Goal: Information Seeking & Learning: Compare options

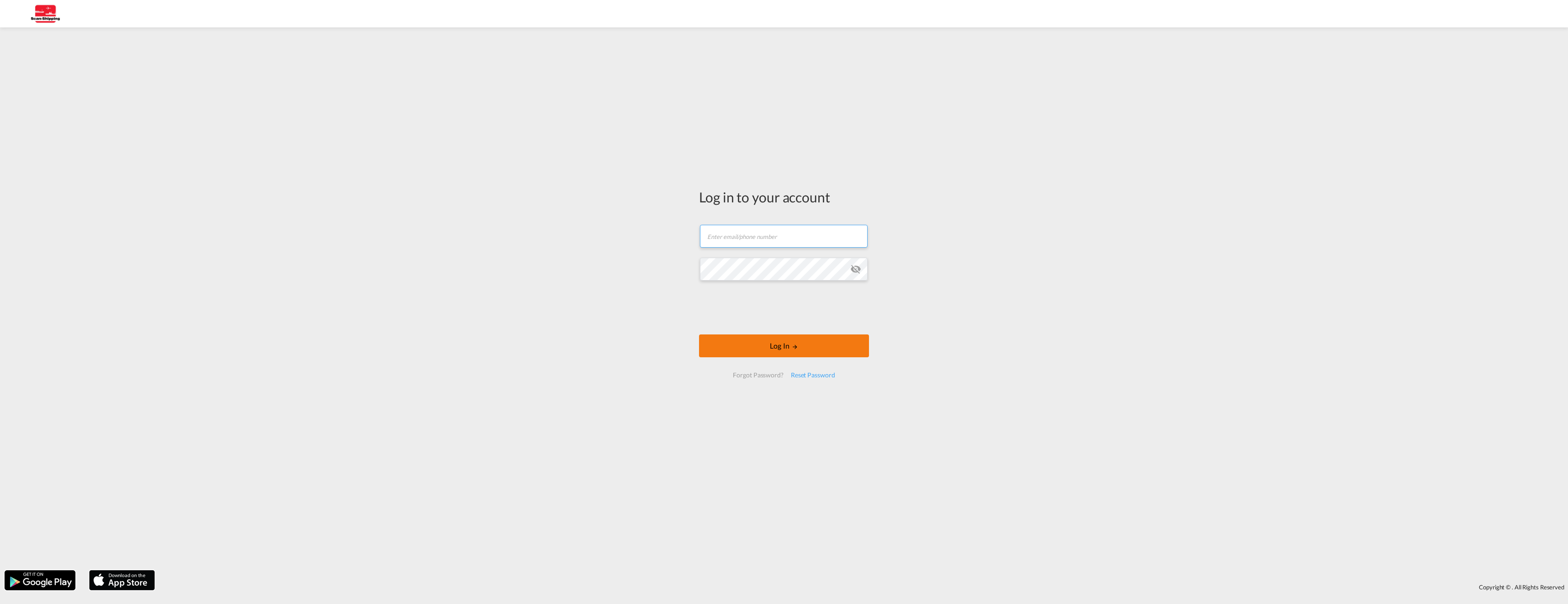
type input "[EMAIL_ADDRESS][DOMAIN_NAME]"
click at [808, 342] on button "Log In" at bounding box center [783, 346] width 170 height 23
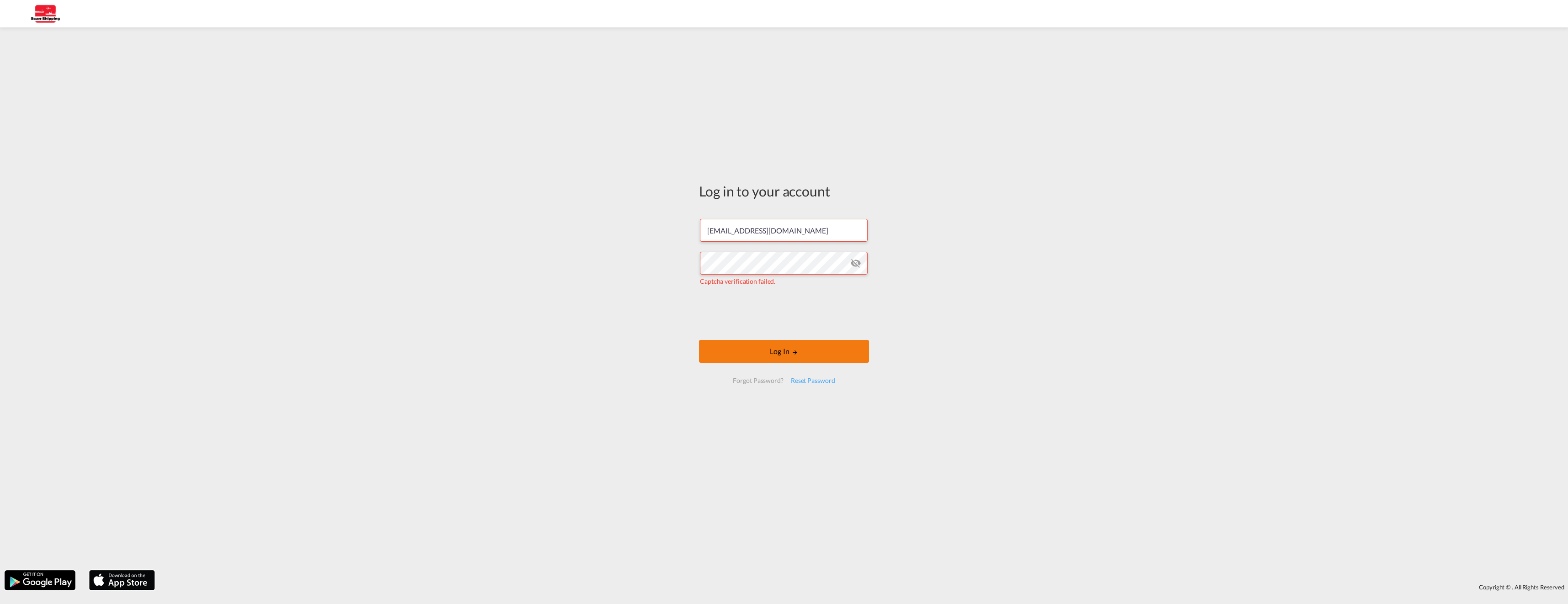
click at [781, 346] on button "Log In" at bounding box center [783, 351] width 170 height 23
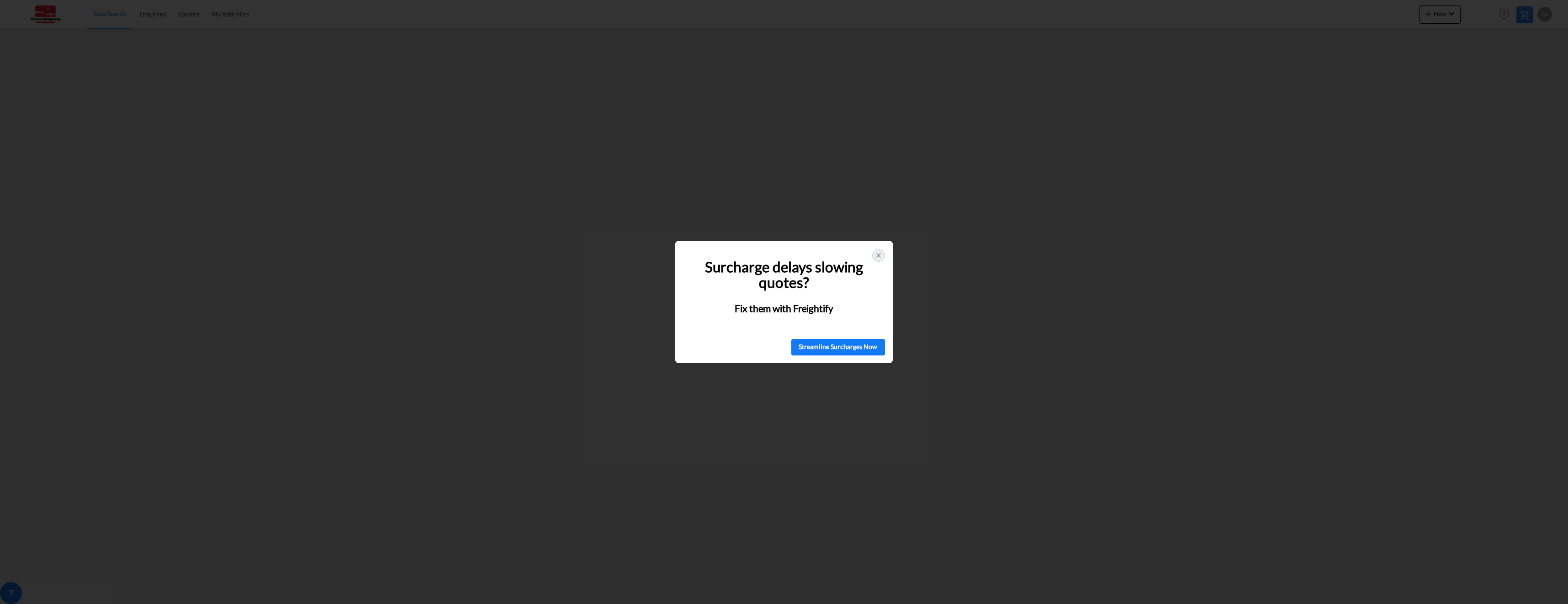
click at [877, 255] on icon at bounding box center [878, 256] width 7 height 7
